Goal: Navigation & Orientation: Understand site structure

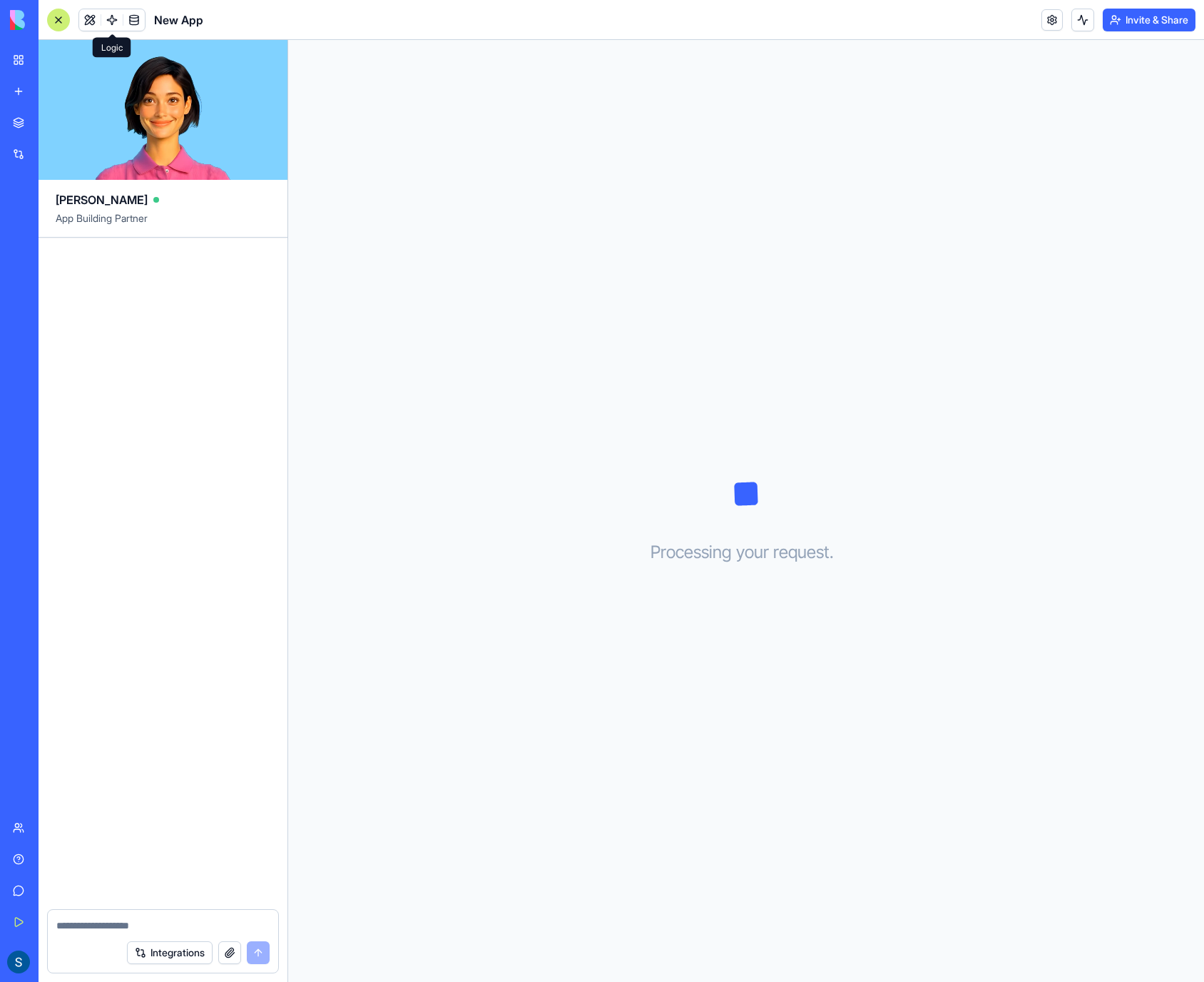
click at [108, 22] on link at bounding box center [112, 20] width 22 height 22
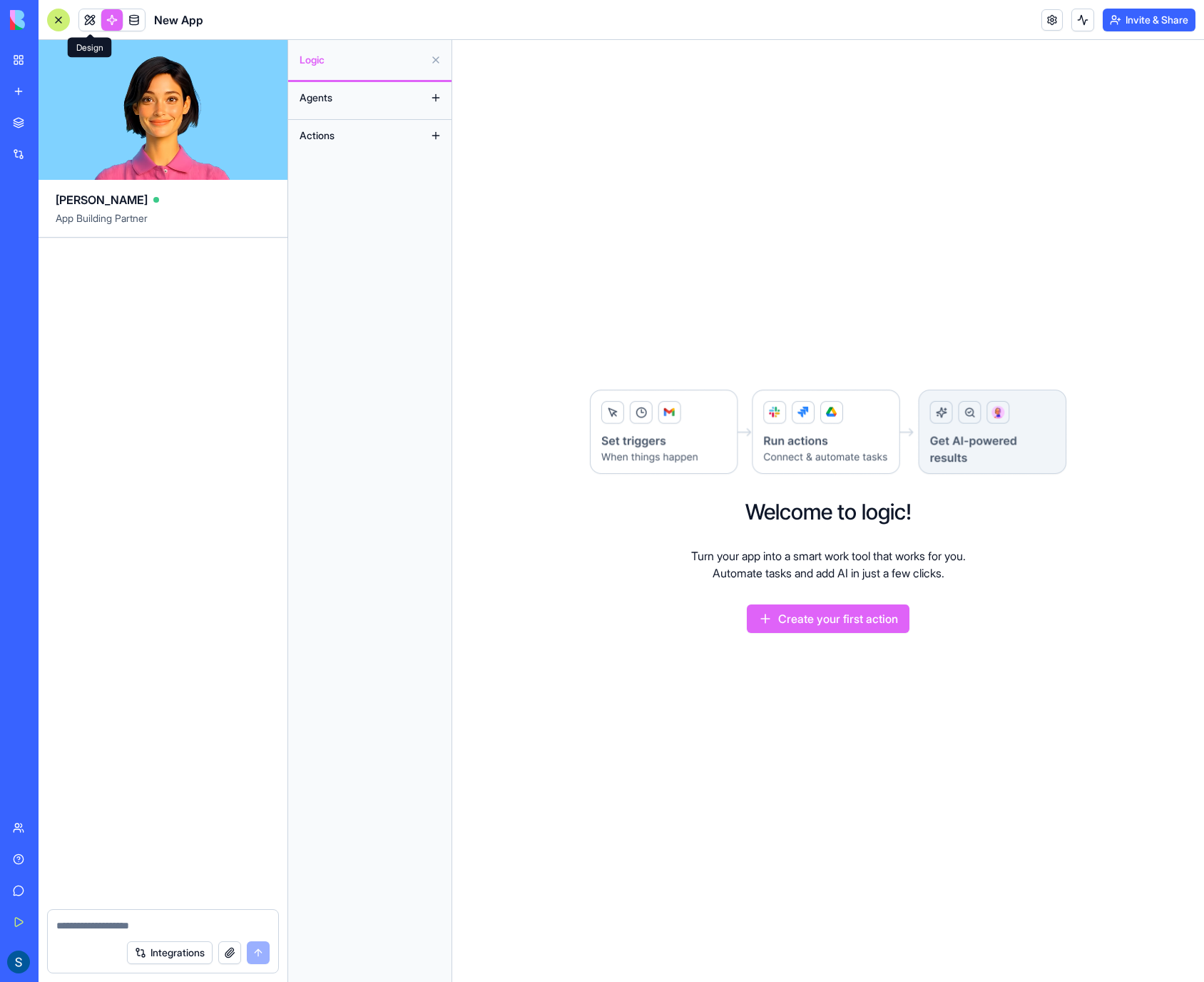
click at [90, 18] on link at bounding box center [90, 20] width 22 height 22
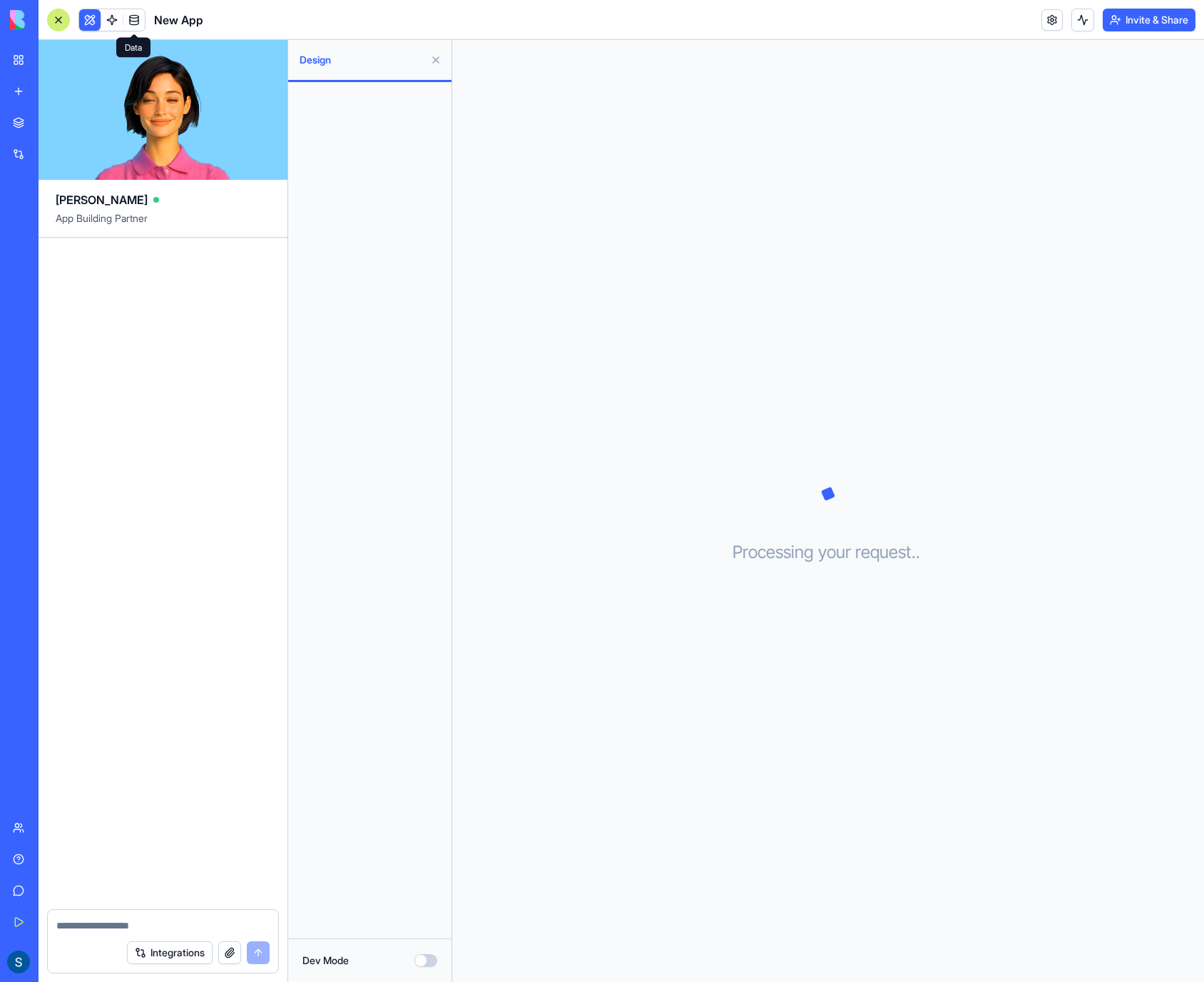
click at [140, 23] on link at bounding box center [134, 20] width 22 height 22
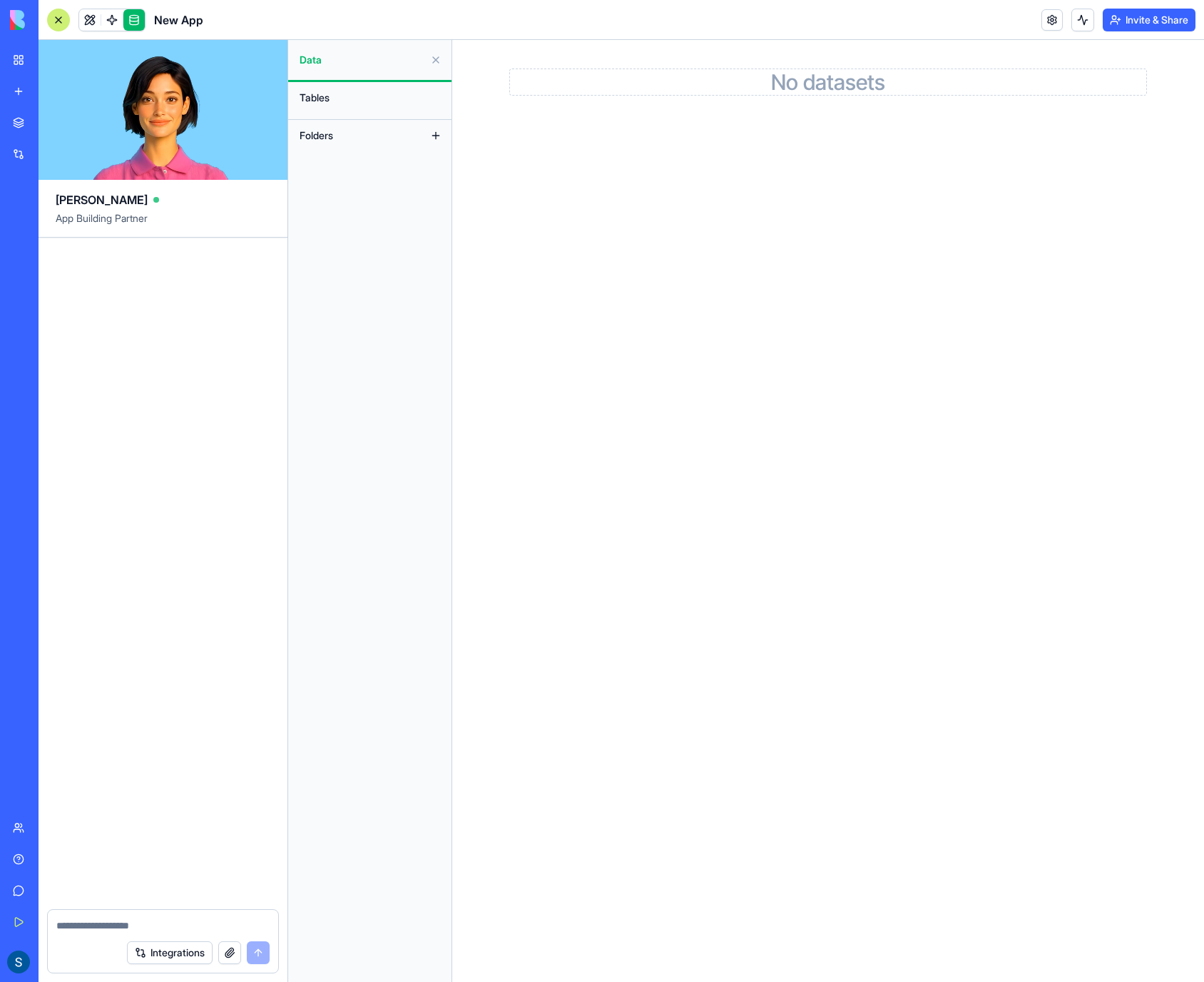
click at [319, 102] on span "Tables" at bounding box center [315, 97] width 30 height 14
click at [120, 16] on link at bounding box center [112, 20] width 22 height 22
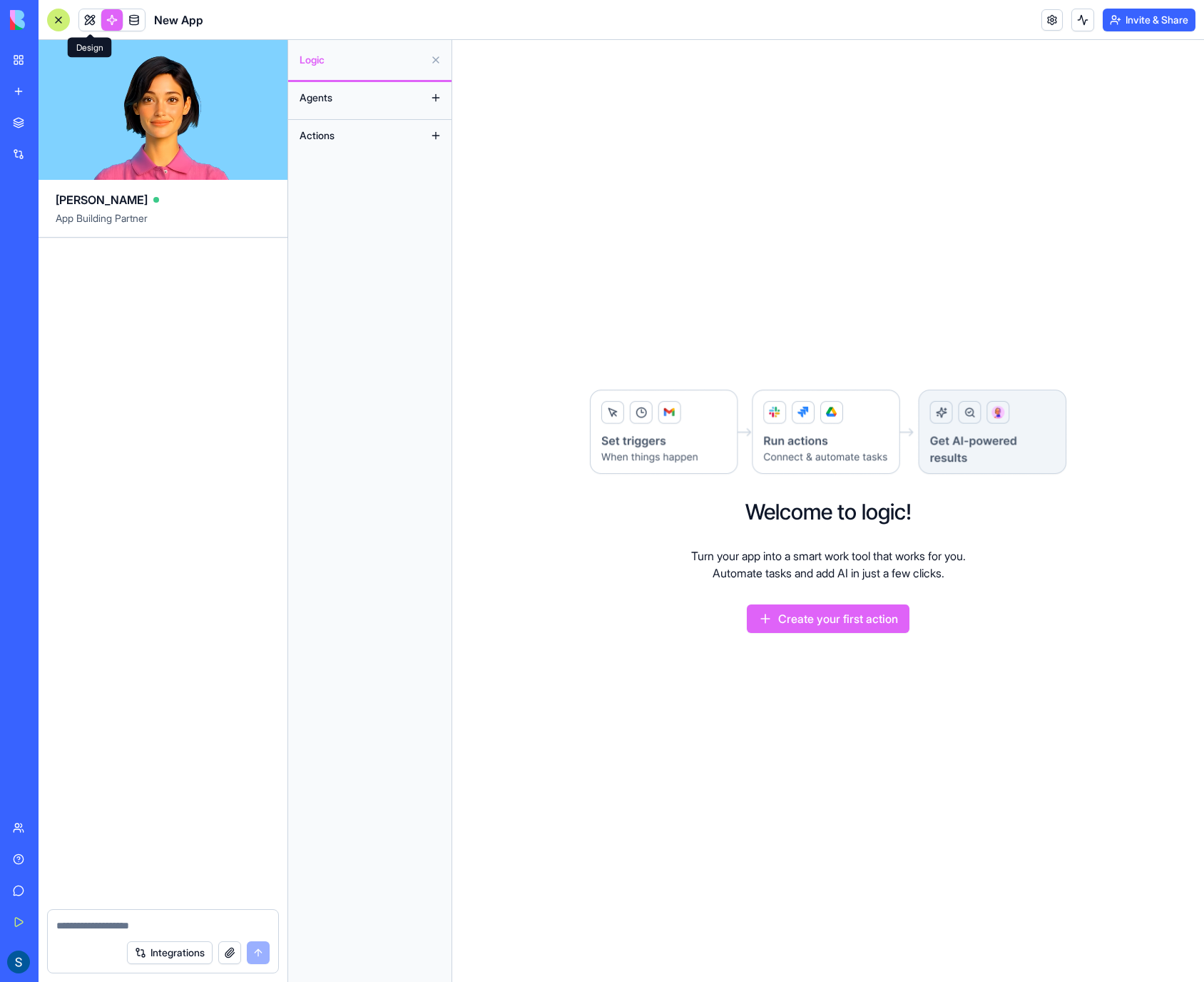
click at [93, 18] on link at bounding box center [90, 20] width 22 height 22
